Goal: Transaction & Acquisition: Download file/media

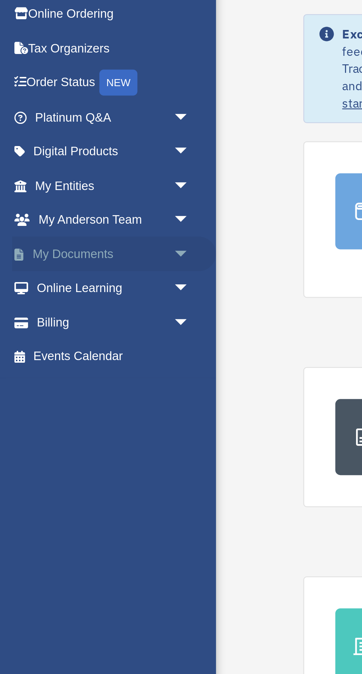
click at [79, 153] on span "arrow_drop_down" at bounding box center [81, 157] width 15 height 15
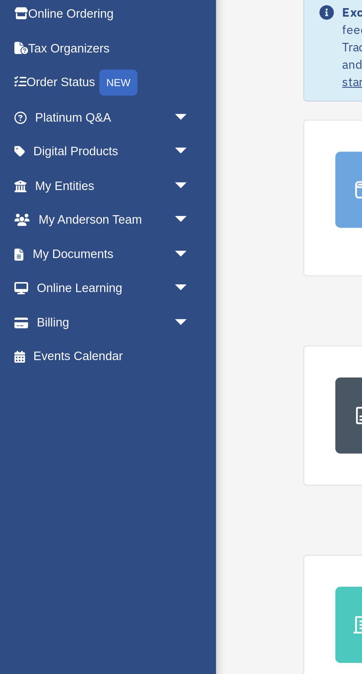
scroll to position [13, 0]
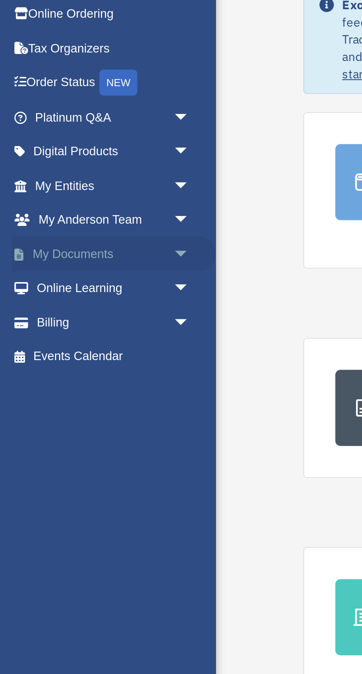
click at [80, 154] on span "arrow_drop_down" at bounding box center [81, 157] width 15 height 15
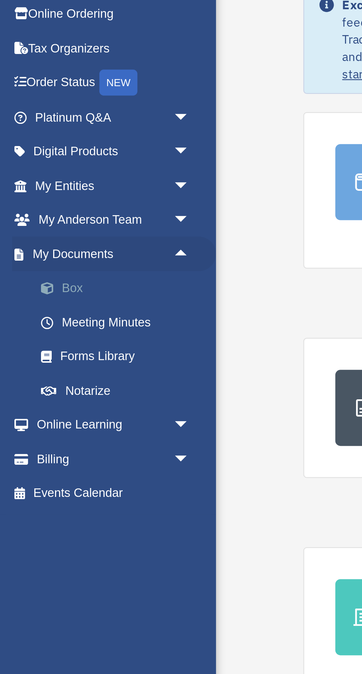
click at [34, 174] on link "Box" at bounding box center [51, 171] width 82 height 15
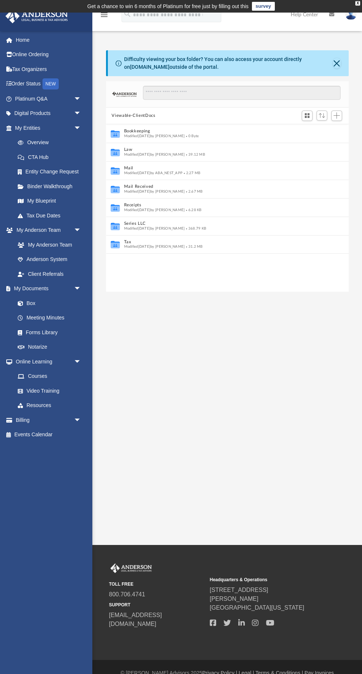
scroll to position [168, 243]
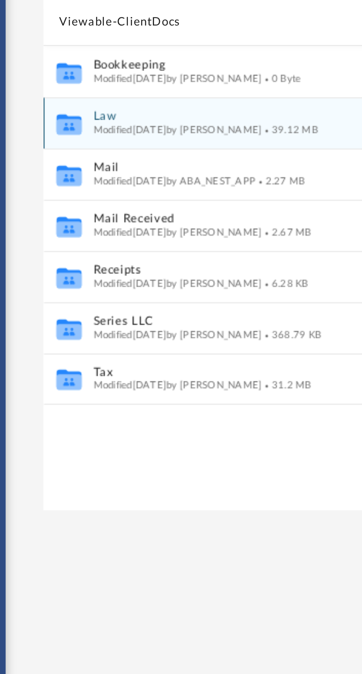
click at [130, 150] on button "Law" at bounding box center [222, 149] width 197 height 5
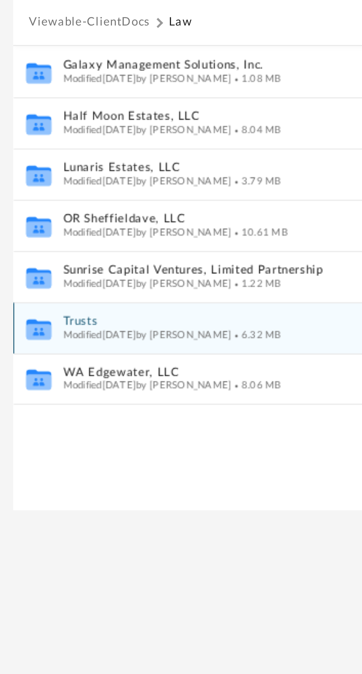
click at [138, 223] on button "Trusts" at bounding box center [222, 223] width 197 height 5
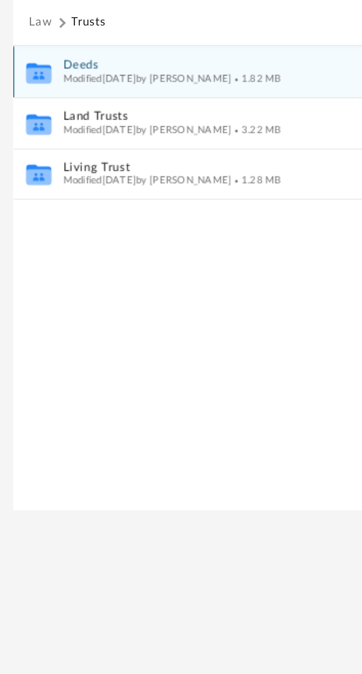
click at [129, 131] on button "Deeds" at bounding box center [222, 131] width 197 height 5
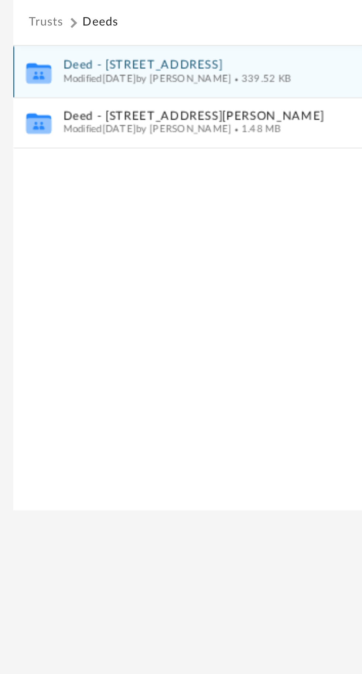
click at [138, 135] on span "Modified Thu Sep 25 2025 by Lucianne Castillo" at bounding box center [154, 136] width 61 height 4
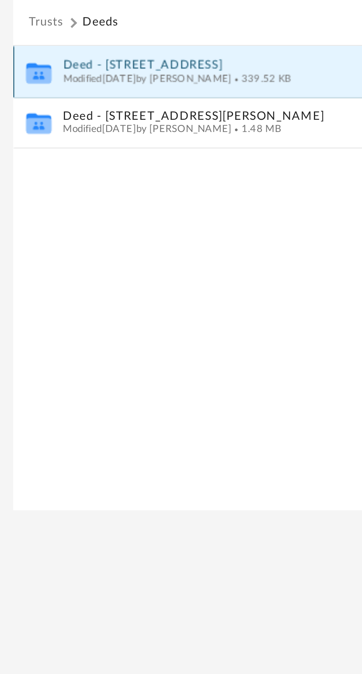
click at [148, 130] on button "Deed - 25555 Pitchfork Ranch Place" at bounding box center [222, 131] width 197 height 5
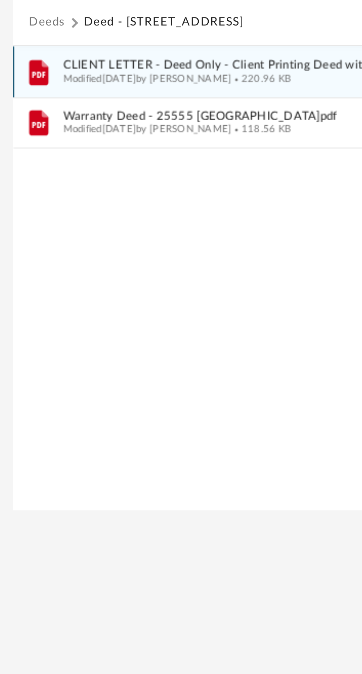
click at [138, 131] on span "CLIENT LETTER - Deed Only - Client Printing Deed with Priniting Instructions.pdf" at bounding box center [222, 131] width 197 height 5
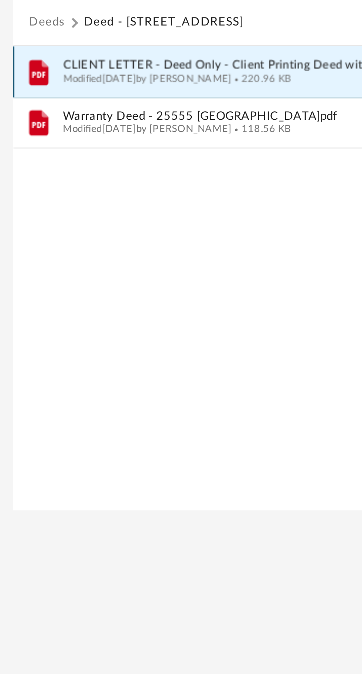
click at [139, 135] on span "Modified Thu Sep 25 2025 by Lucianne Castillo" at bounding box center [154, 136] width 61 height 4
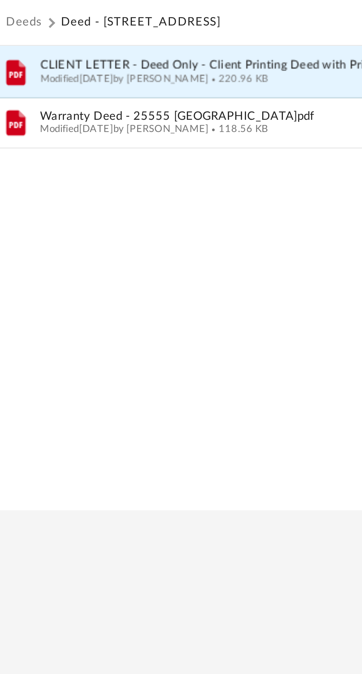
click at [151, 135] on span "Modified Thu Sep 25 2025 by Lucianne Castillo" at bounding box center [154, 136] width 61 height 4
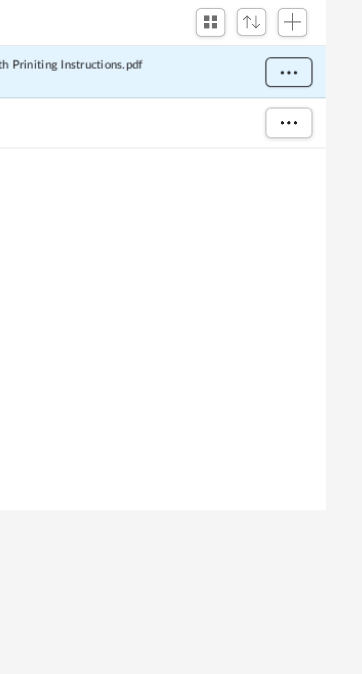
click at [335, 134] on span "More options" at bounding box center [335, 133] width 6 height 4
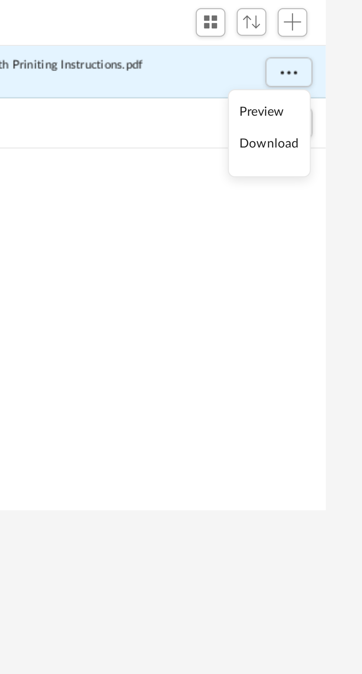
click at [334, 162] on li "Download" at bounding box center [328, 160] width 21 height 8
